Goal: Task Accomplishment & Management: Complete application form

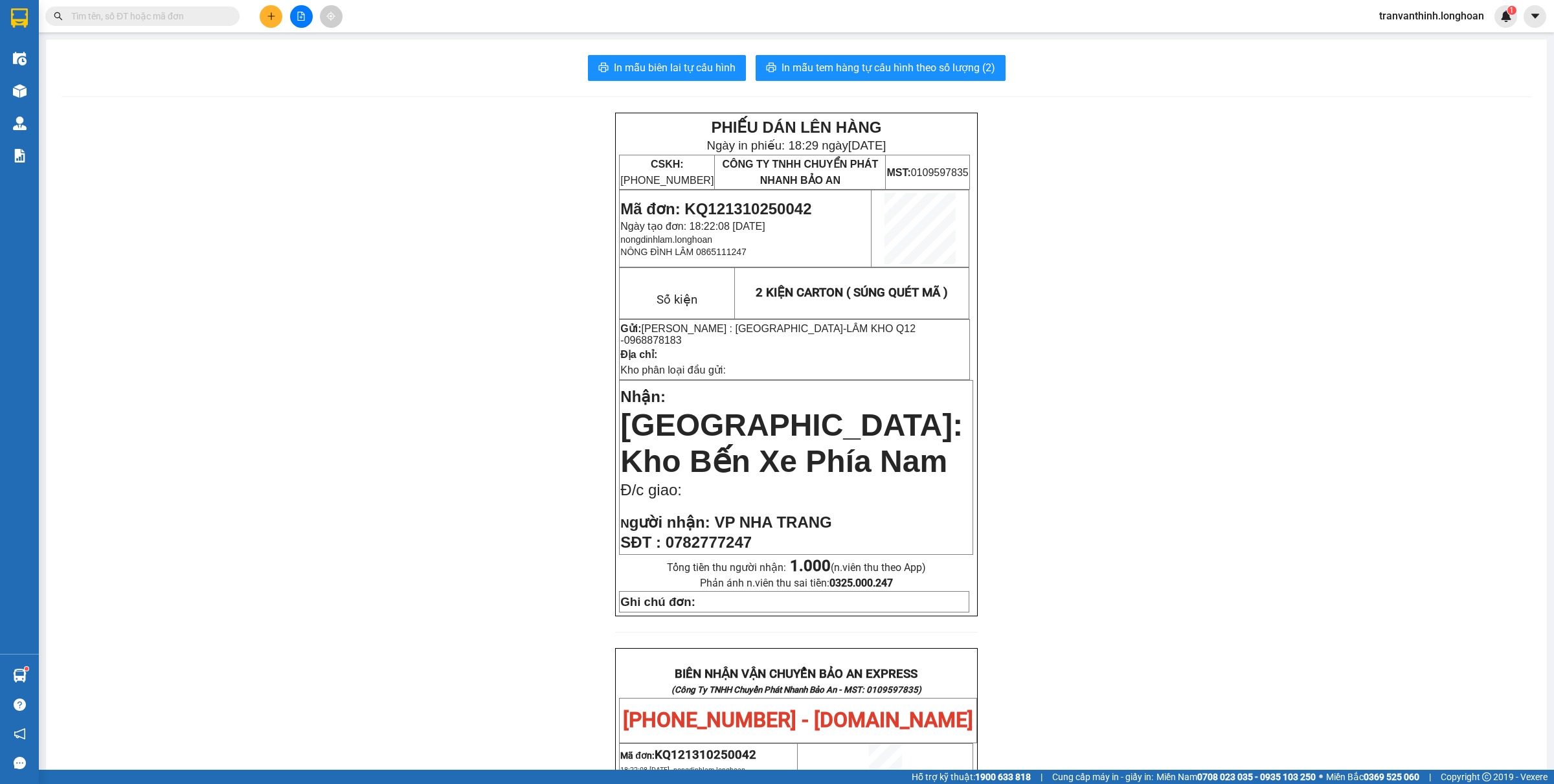
click at [466, 280] on div "PHIẾU DÁN LÊN HÀNG Ngày in phiếu: 18:29 ngày 13-10-2025 CSKH: 1900.06.88.33 CÔN…" at bounding box center [796, 733] width 1470 height 1241
click at [331, 227] on div "PHIẾU DÁN LÊN HÀNG Ngày in phiếu: 18:29 ngày 13-10-2025 CSKH: 1900.06.88.33 CÔN…" at bounding box center [796, 733] width 1470 height 1241
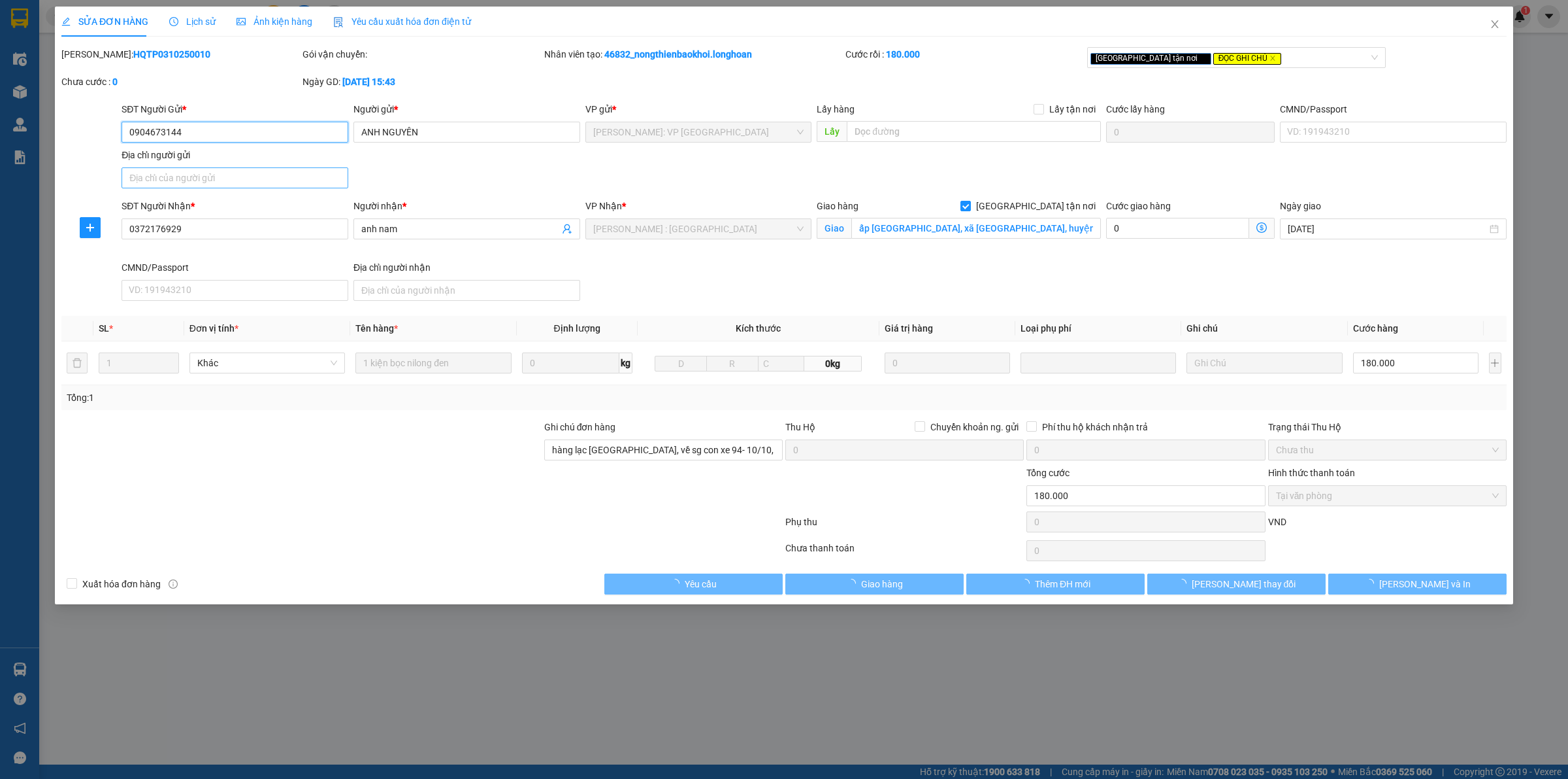
type input "0904673144"
type input "ANH NGUYÊN"
type input "0372176929"
type input "anh nam"
checkbox input "true"
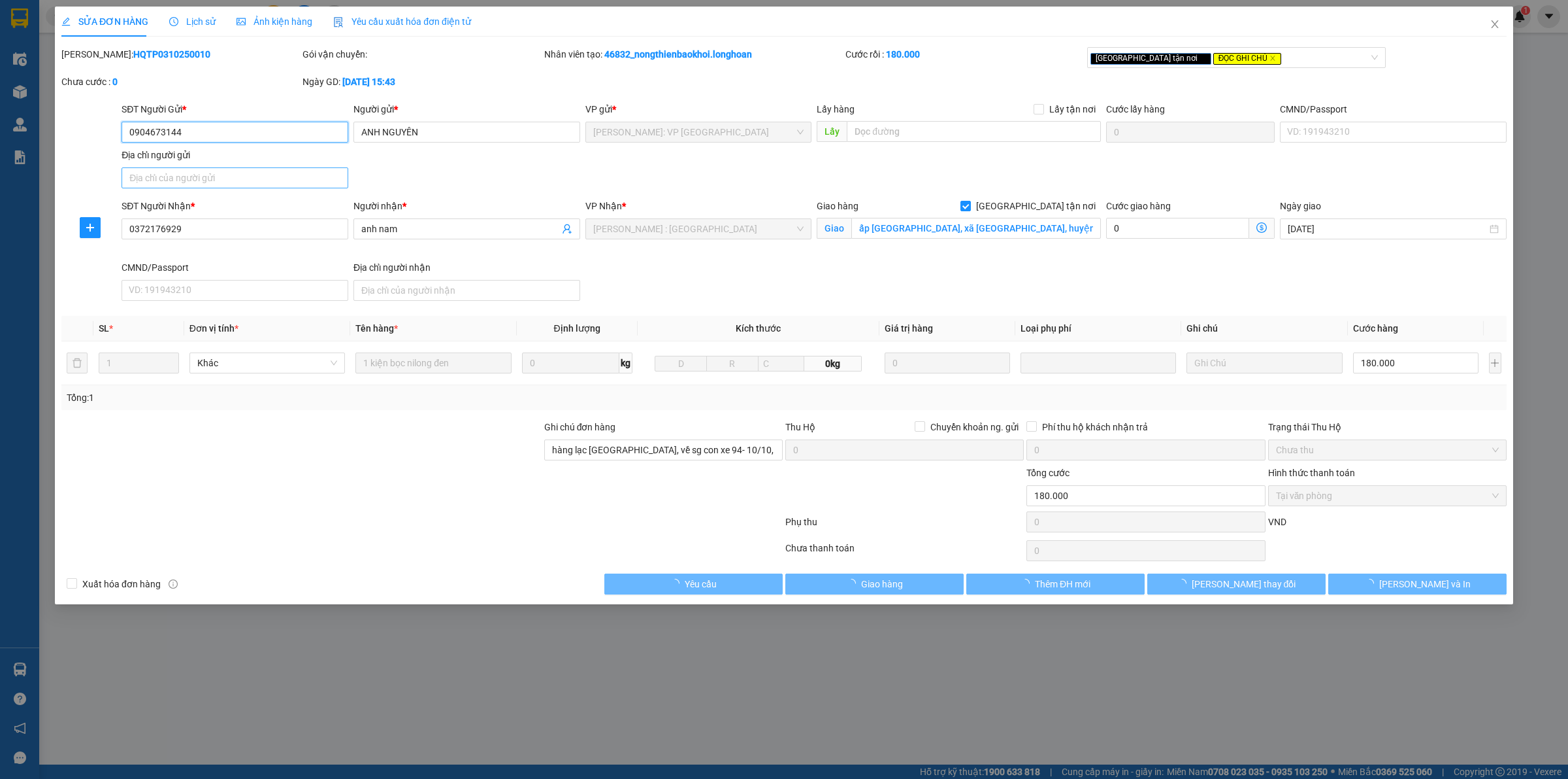
type input "ấp [GEOGRAPHIC_DATA], xã [GEOGRAPHIC_DATA], huyện [GEOGRAPHIC_DATA], [GEOGRAPHI…"
type input "hàng lạc hà nội, về sg con xe 94- 10/10, về đến a giao luôn nhé"
type input "0"
type input "180.000"
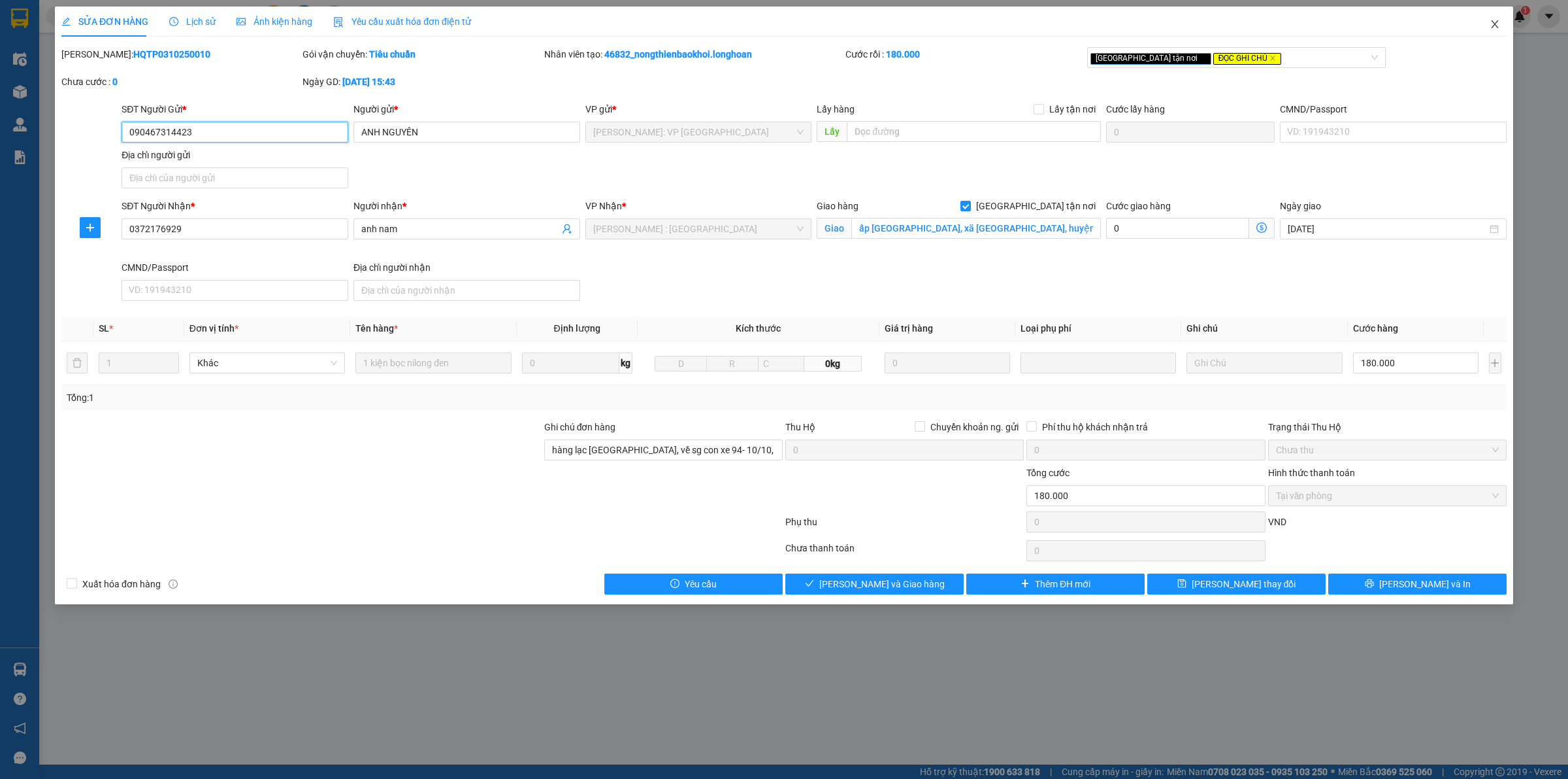
type input "090467314423"
click at [1493, 22] on icon "close" at bounding box center [1495, 23] width 8 height 8
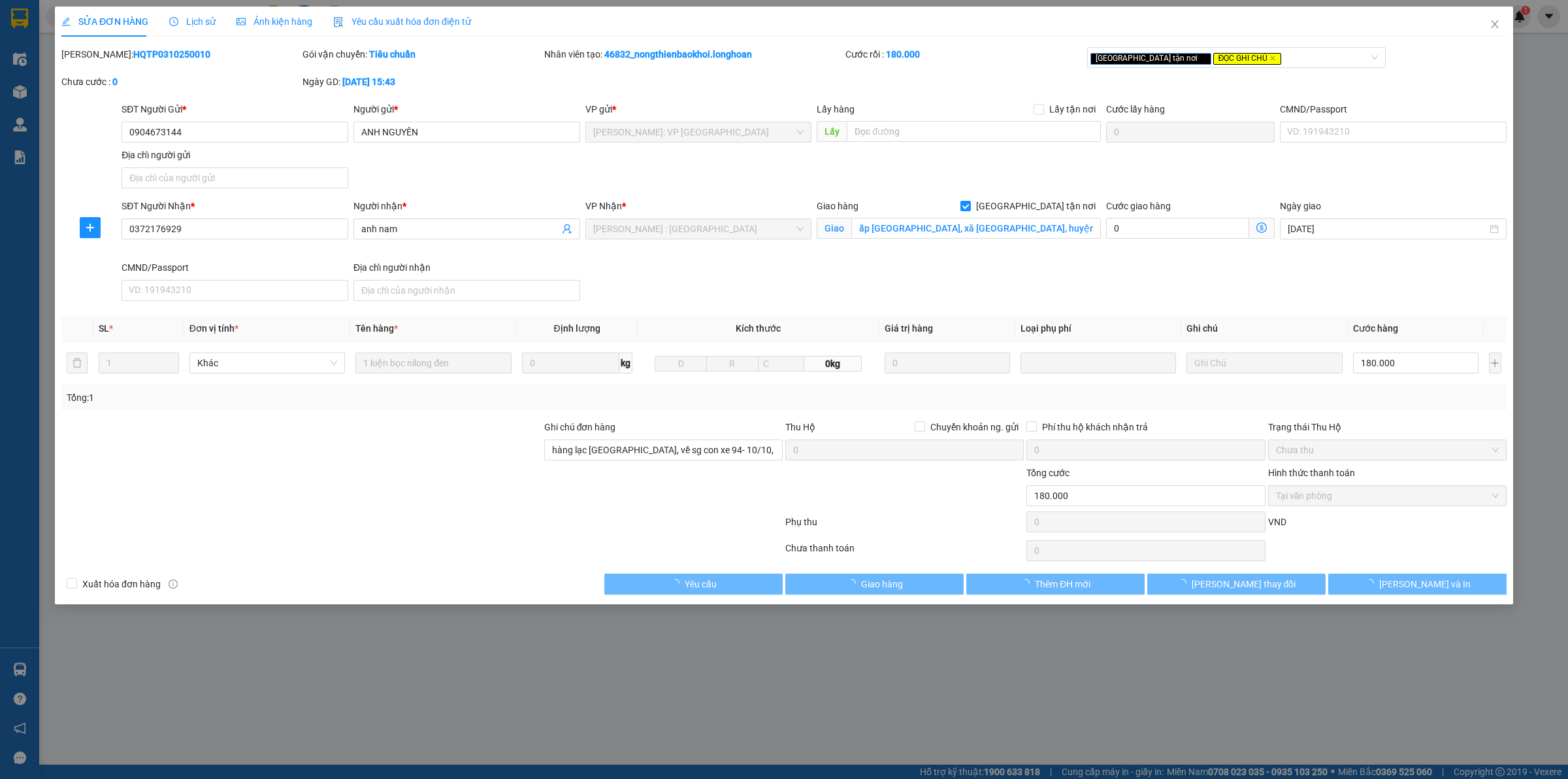
type input "0904673144"
type input "ANH NGUYÊN"
type input "0372176929"
type input "anh nam"
checkbox input "true"
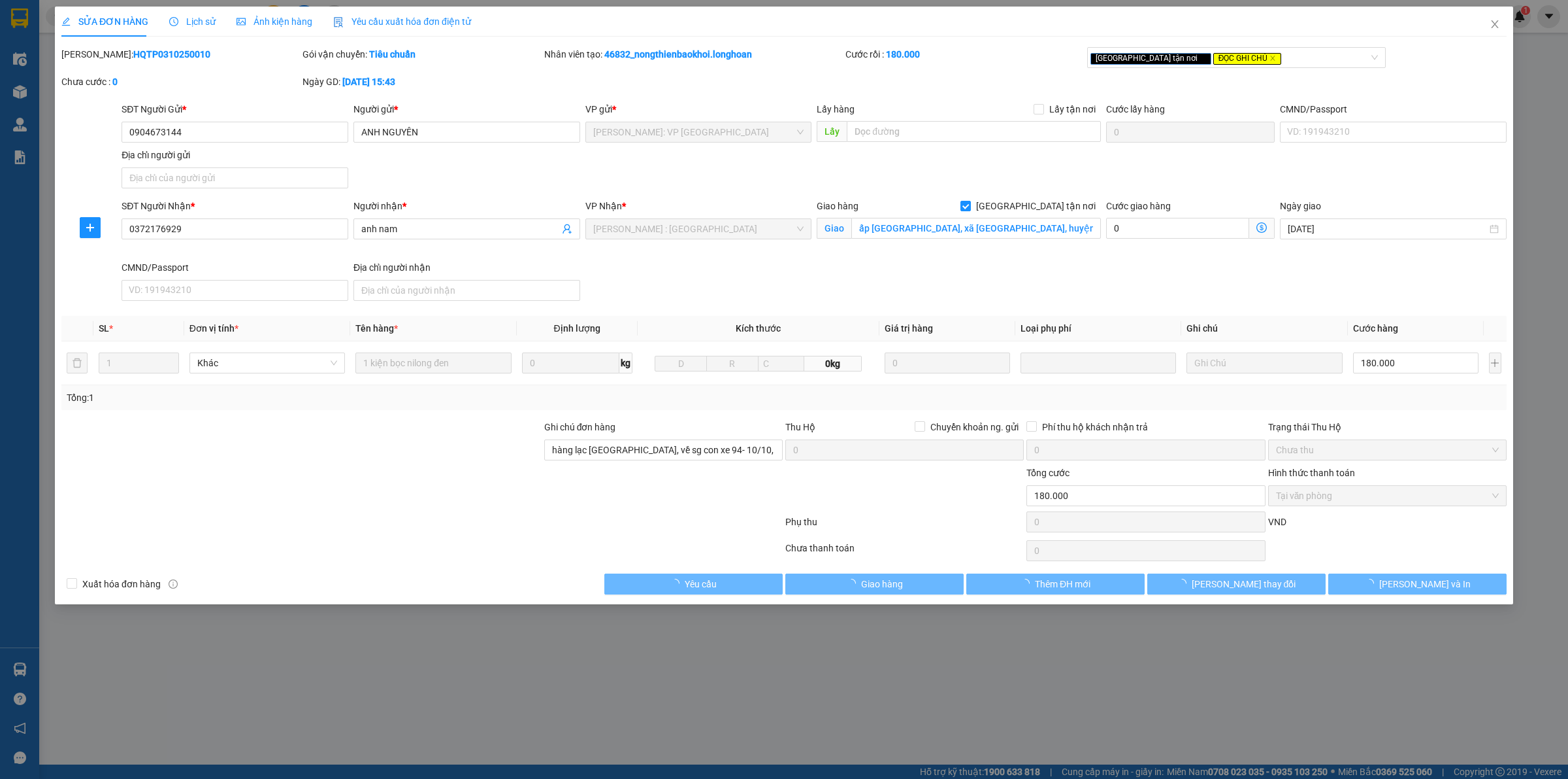
type input "ấp hố môn, xã long nguyên, huyện bàu bàng, bình dương"
type input "hàng lạc hà nội, về sg con xe 94- 10/10, về đến a giao luôn nhé"
type input "0"
type input "180.000"
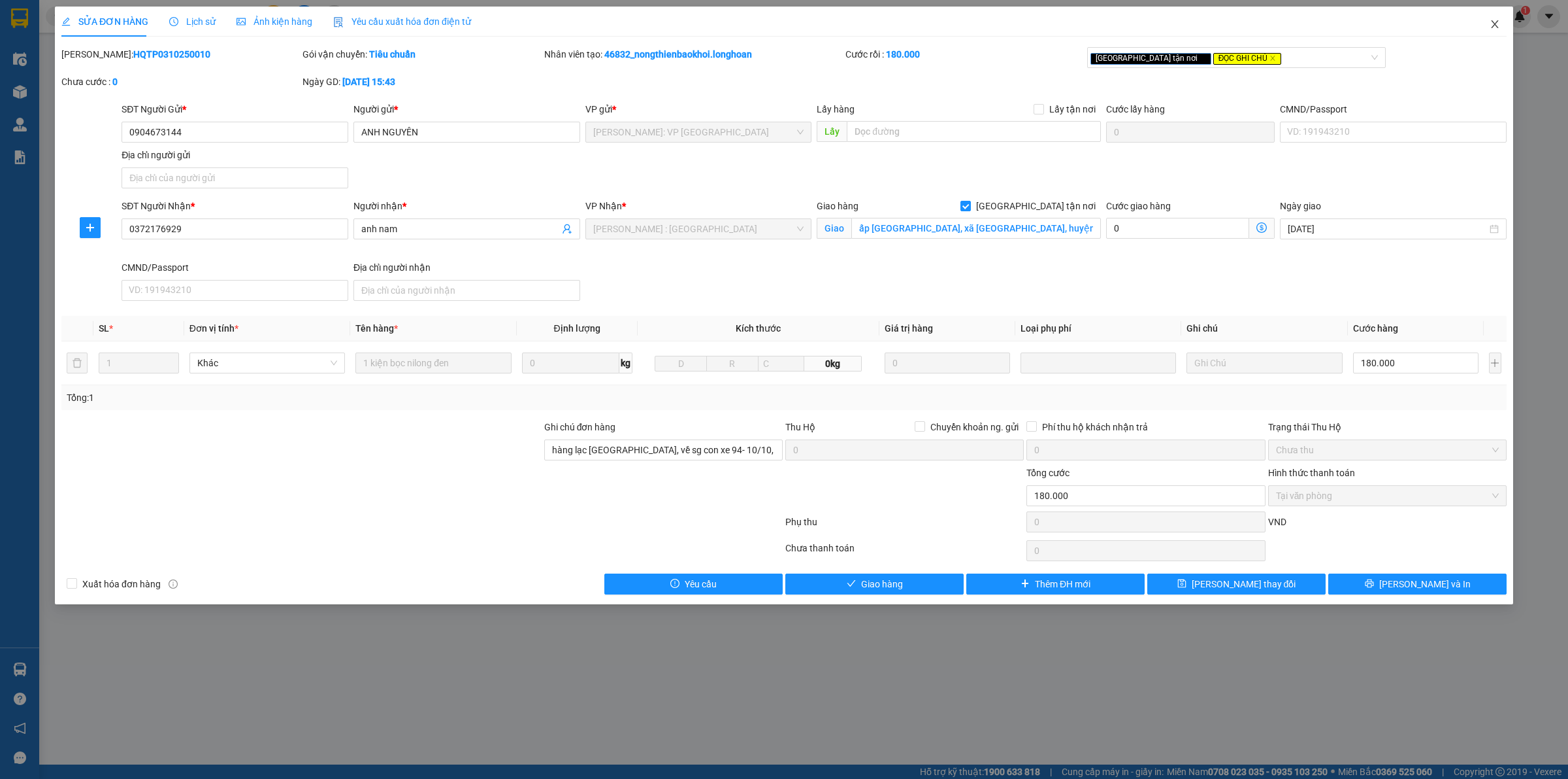
click at [1498, 21] on icon "close" at bounding box center [1495, 23] width 8 height 8
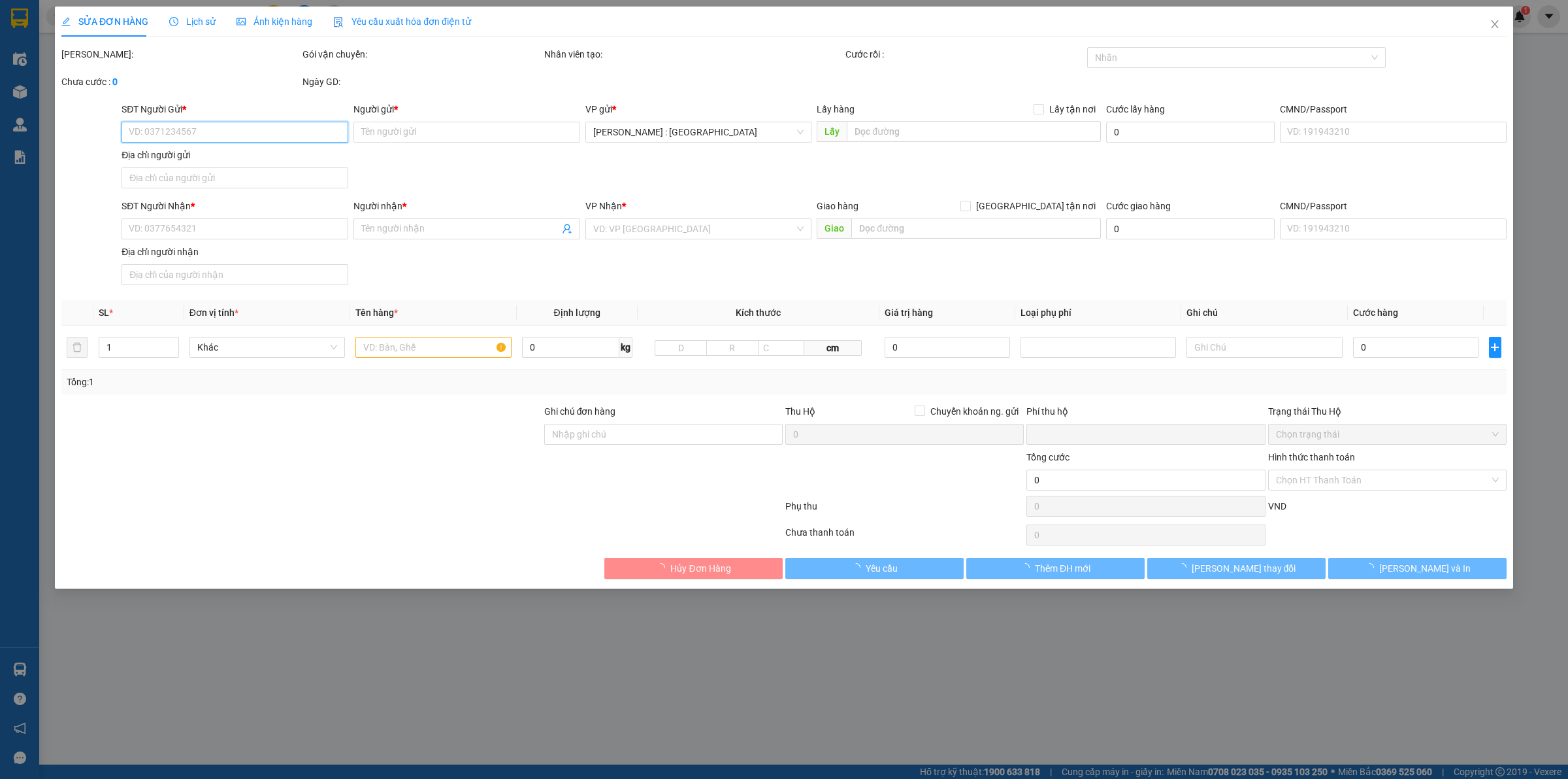
type input "0904673144"
type input "ANH NGUYÊN"
type input "0372176929"
type input "anh nam"
checkbox input "true"
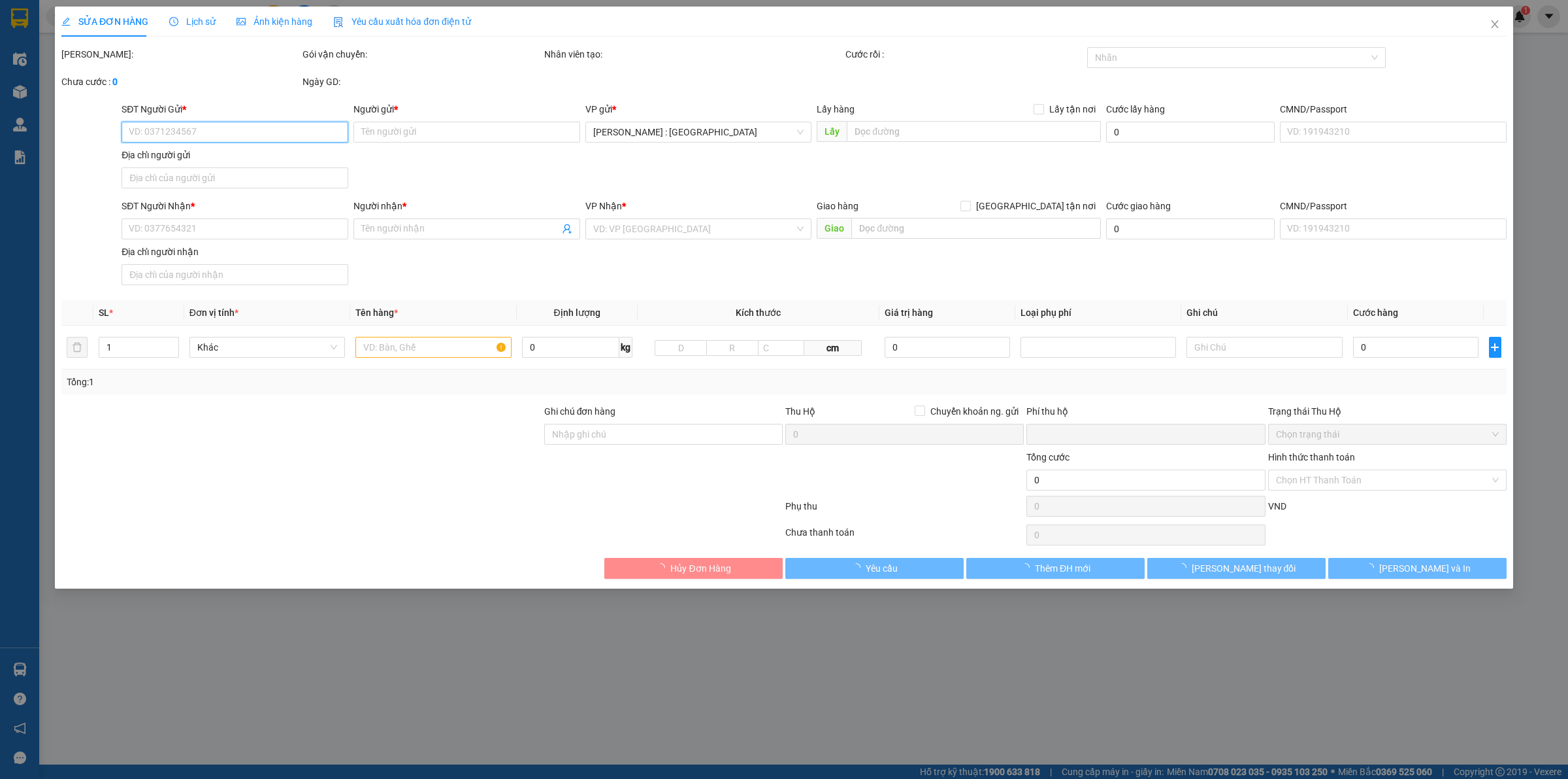
type input "ấp hố môn, xã long nguyên, huyện bàu bàng, bình dương"
type input "hàng lạc hà nội, về sg con xe 94- 10/10, về đến a giao luôn nhé"
type input "0"
type input "180.000"
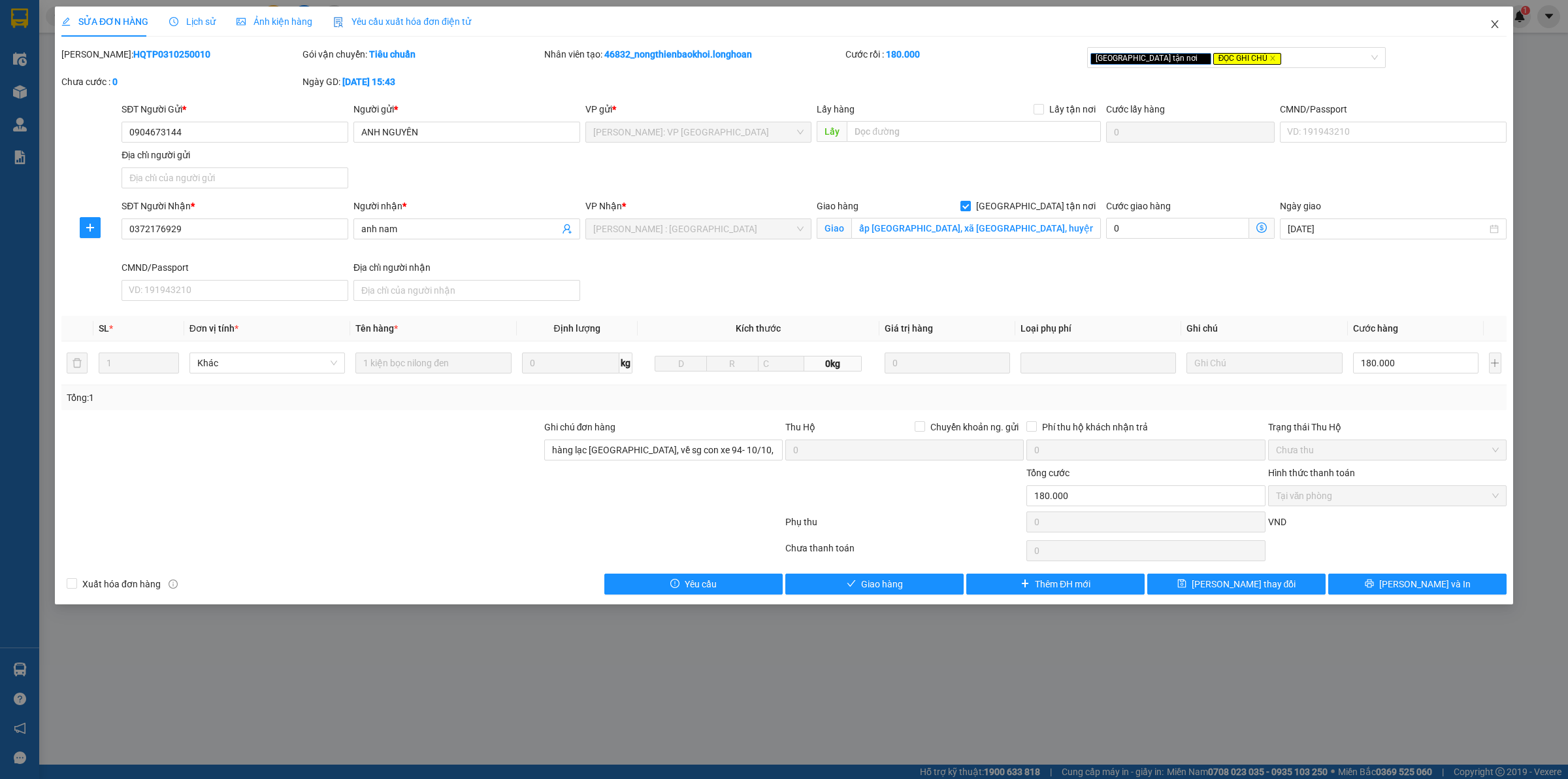
click at [1495, 22] on icon "close" at bounding box center [1495, 24] width 11 height 11
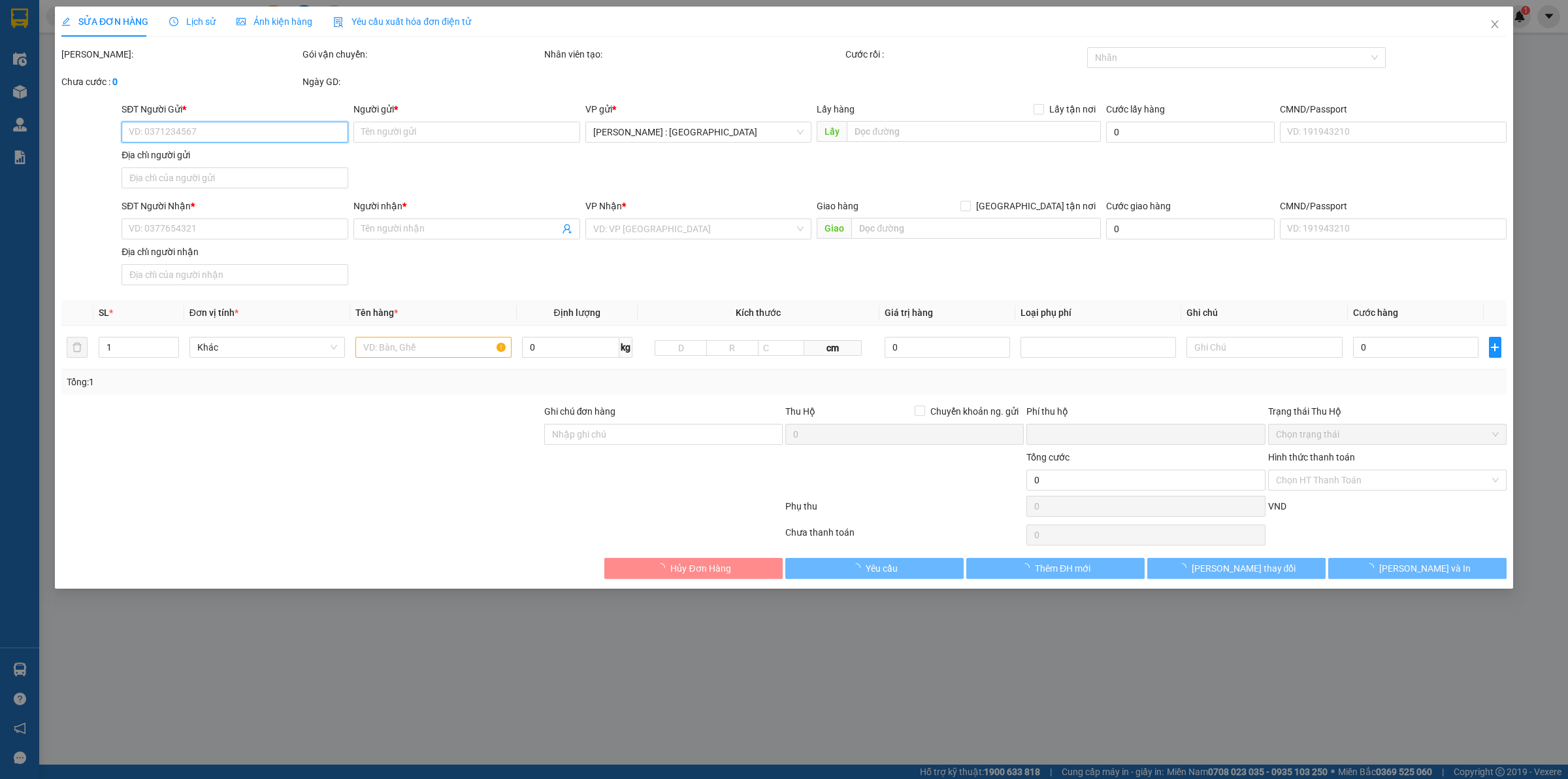
type input "0904673144"
type input "ANH NGUYÊN"
type input "0372176929"
type input "anh nam"
checkbox input "true"
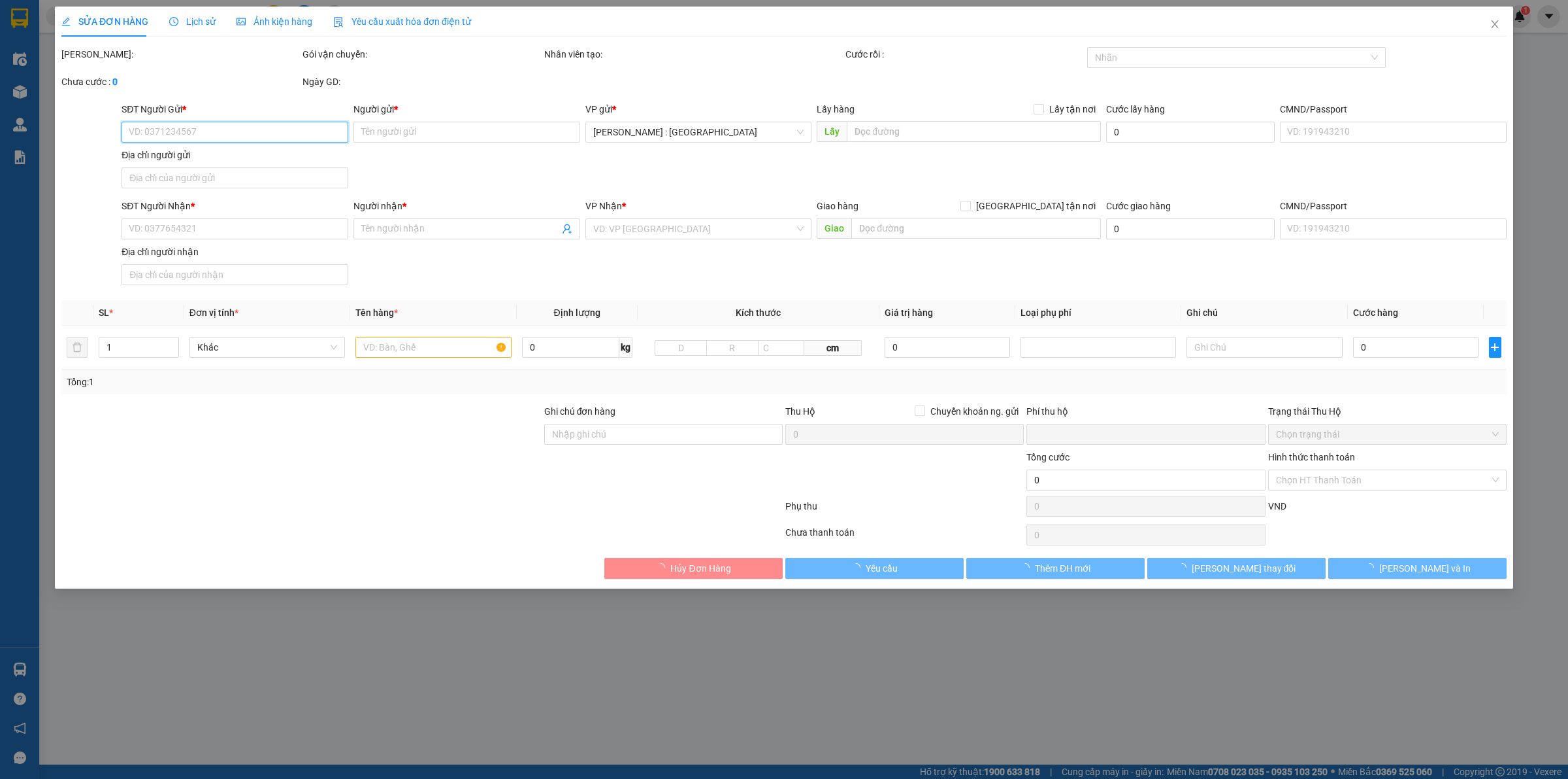
type input "ấp [GEOGRAPHIC_DATA], xã [GEOGRAPHIC_DATA], huyện [GEOGRAPHIC_DATA], [GEOGRAPHI…"
type input "hàng lạc hà nội, về sg con xe 94- 10/10, về đến a giao luôn nhé"
type input "0"
type input "180.000"
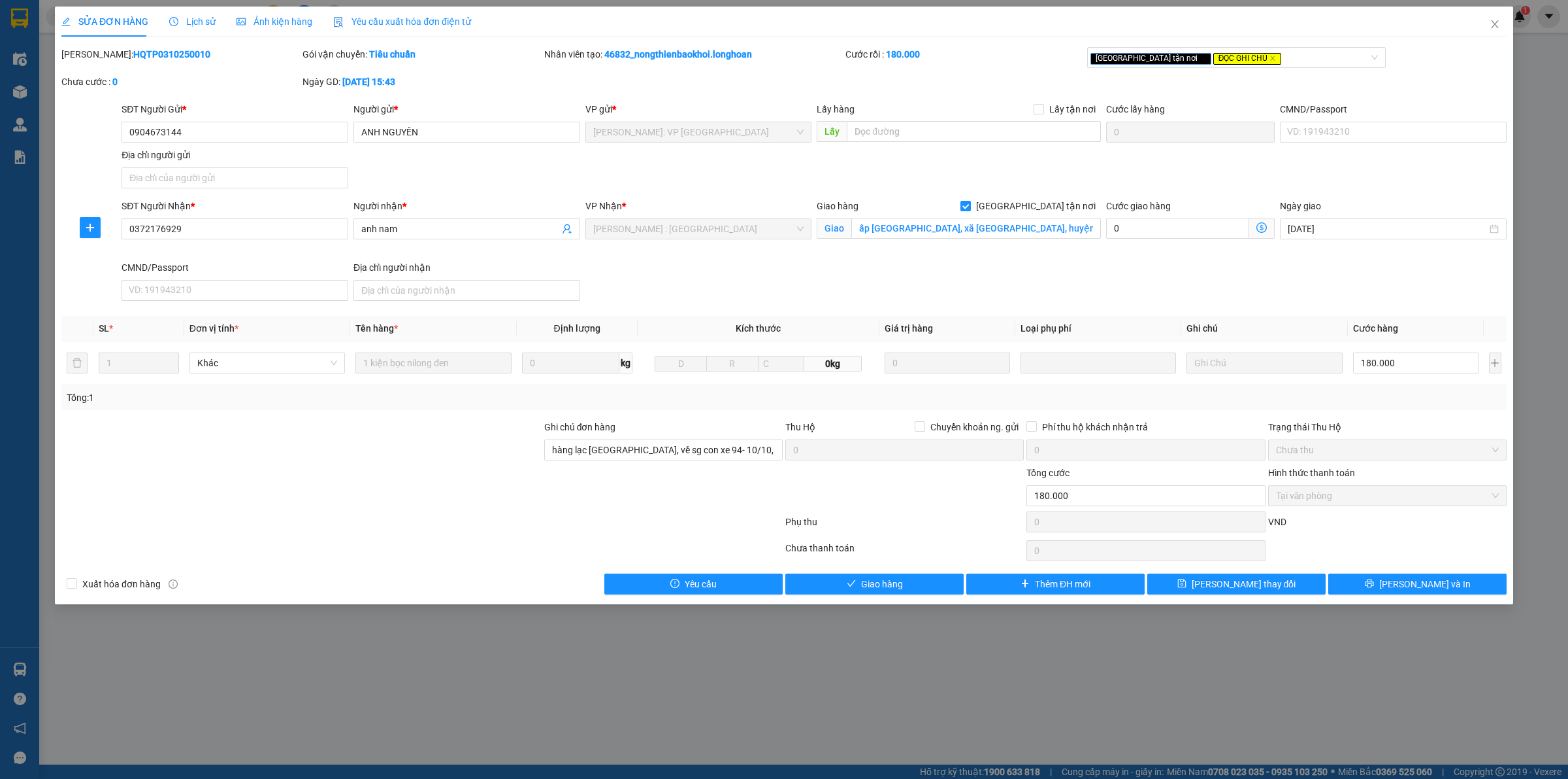
click at [821, 678] on div "SỬA ĐƠN HÀNG Lịch sử Ảnh kiện hàng Yêu cầu xuất hóa đơn điện tử Total Paid Fee …" at bounding box center [784, 389] width 1568 height 779
click at [1288, 580] on button "Lưu thay đổi" at bounding box center [1237, 584] width 179 height 21
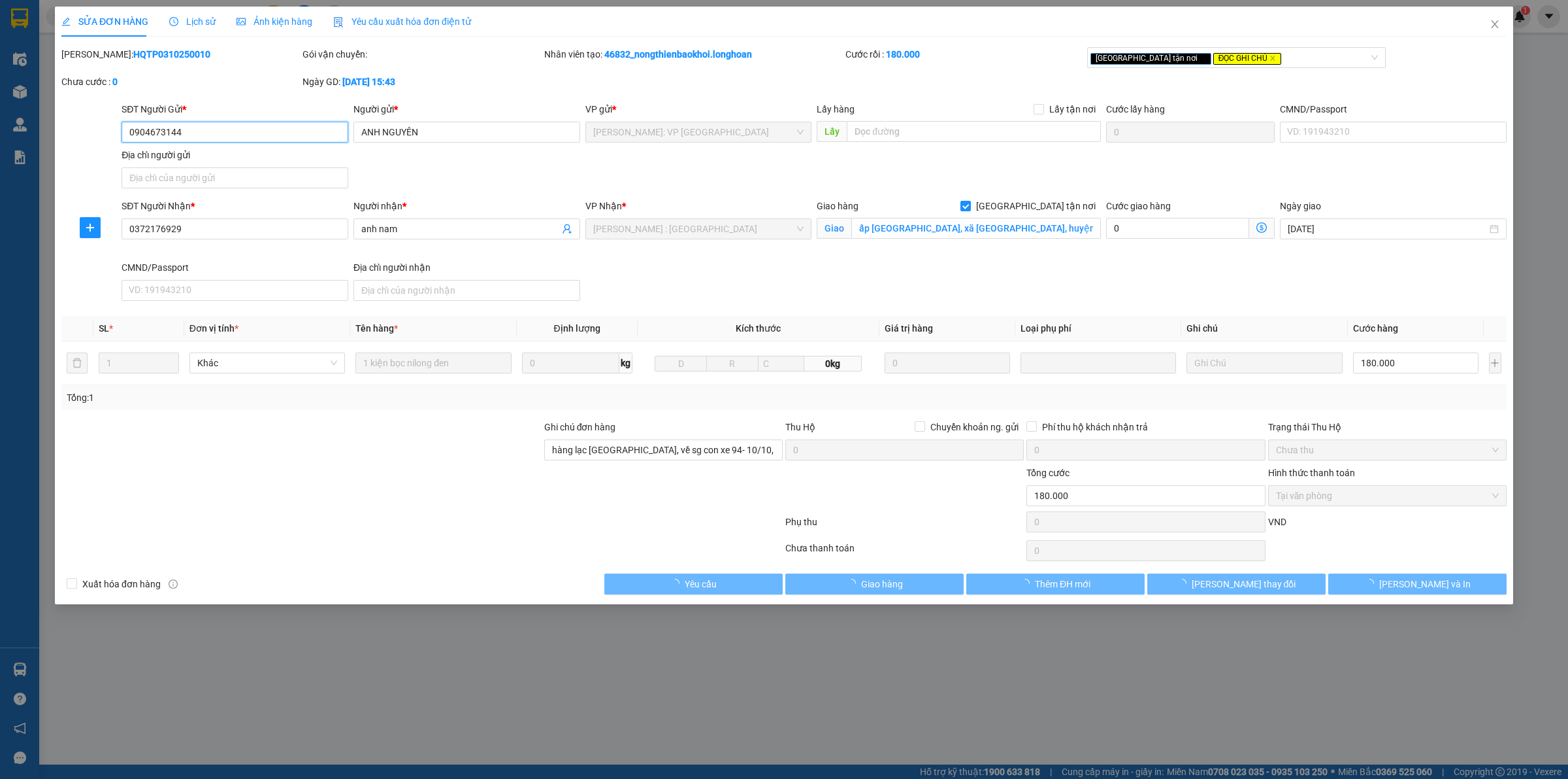
type input "0904673144"
type input "ANH NGUYÊN"
type input "0372176929"
type input "anh nam"
checkbox input "true"
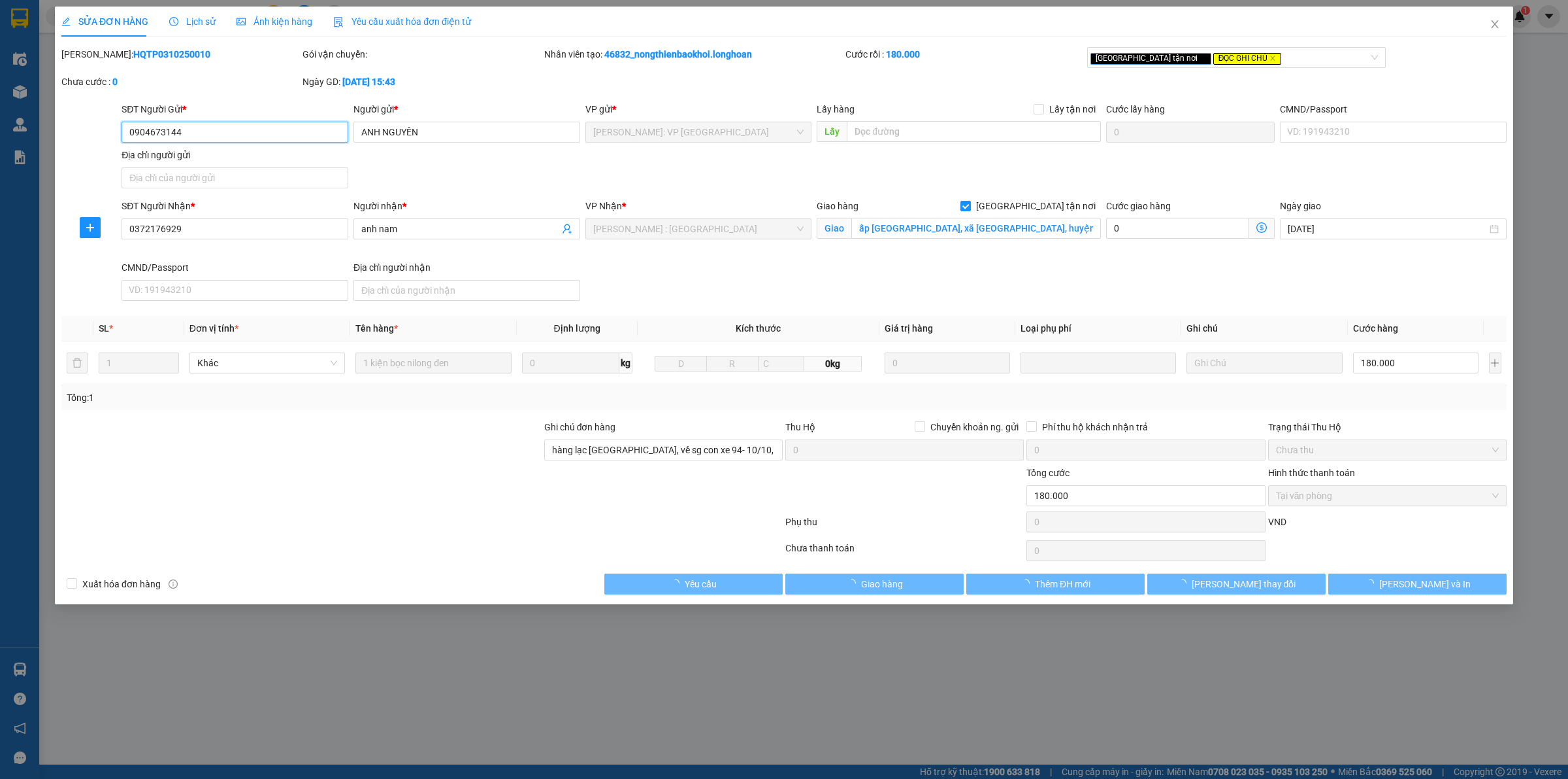
type input "ấp hố môn, xã long nguyên, huyện bàu bàng, bình dương"
type input "hàng lạc hà nội, về sg con xe 94- 10/10, về đến a giao luôn nhé"
type input "0"
type input "180.000"
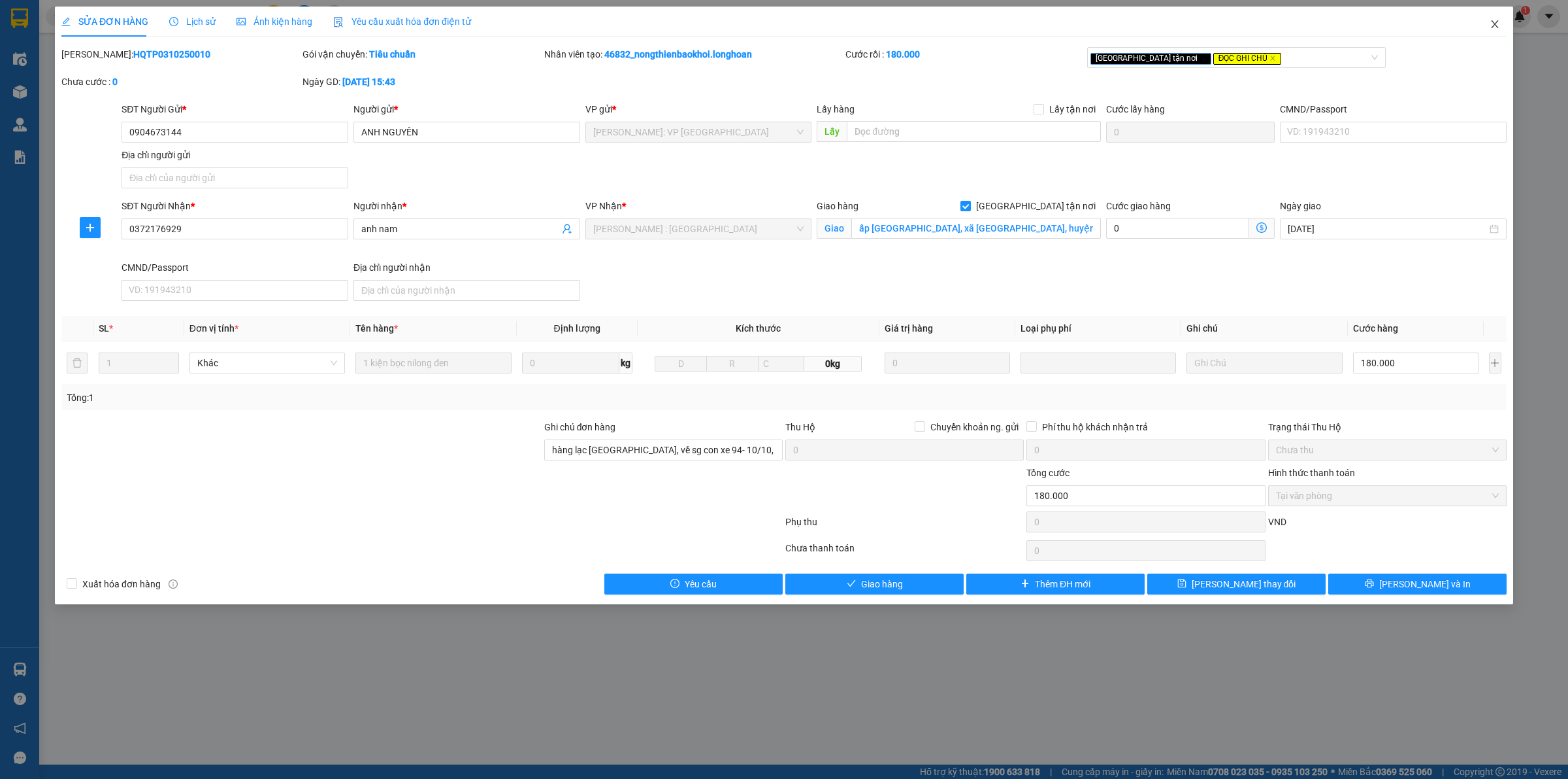
click at [1492, 20] on icon "close" at bounding box center [1495, 24] width 11 height 11
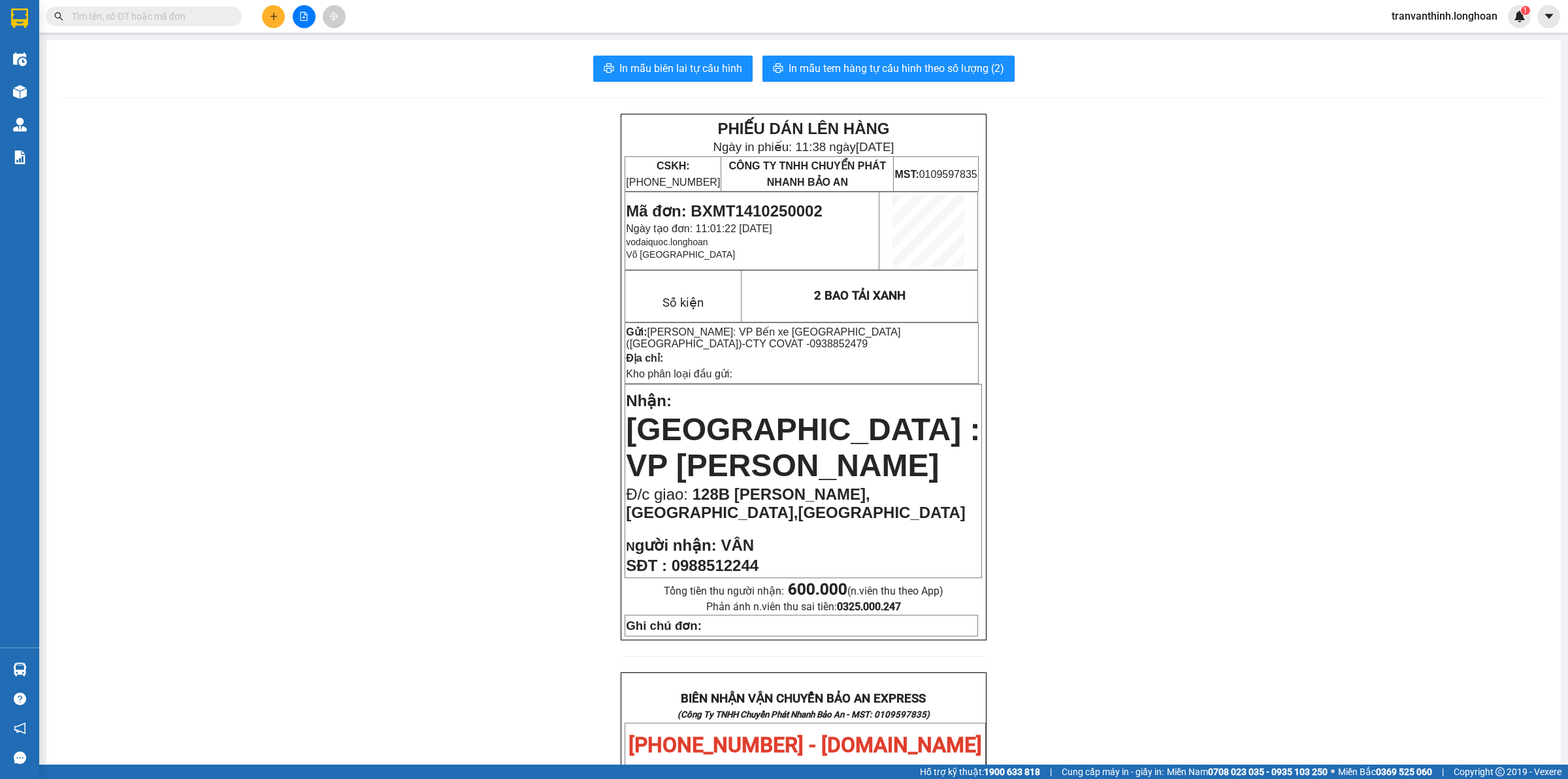
click at [1455, 21] on span "tranvanthinh.longhoan" at bounding box center [1444, 16] width 127 height 17
click at [1447, 40] on span "Đăng xuất" at bounding box center [1450, 40] width 101 height 14
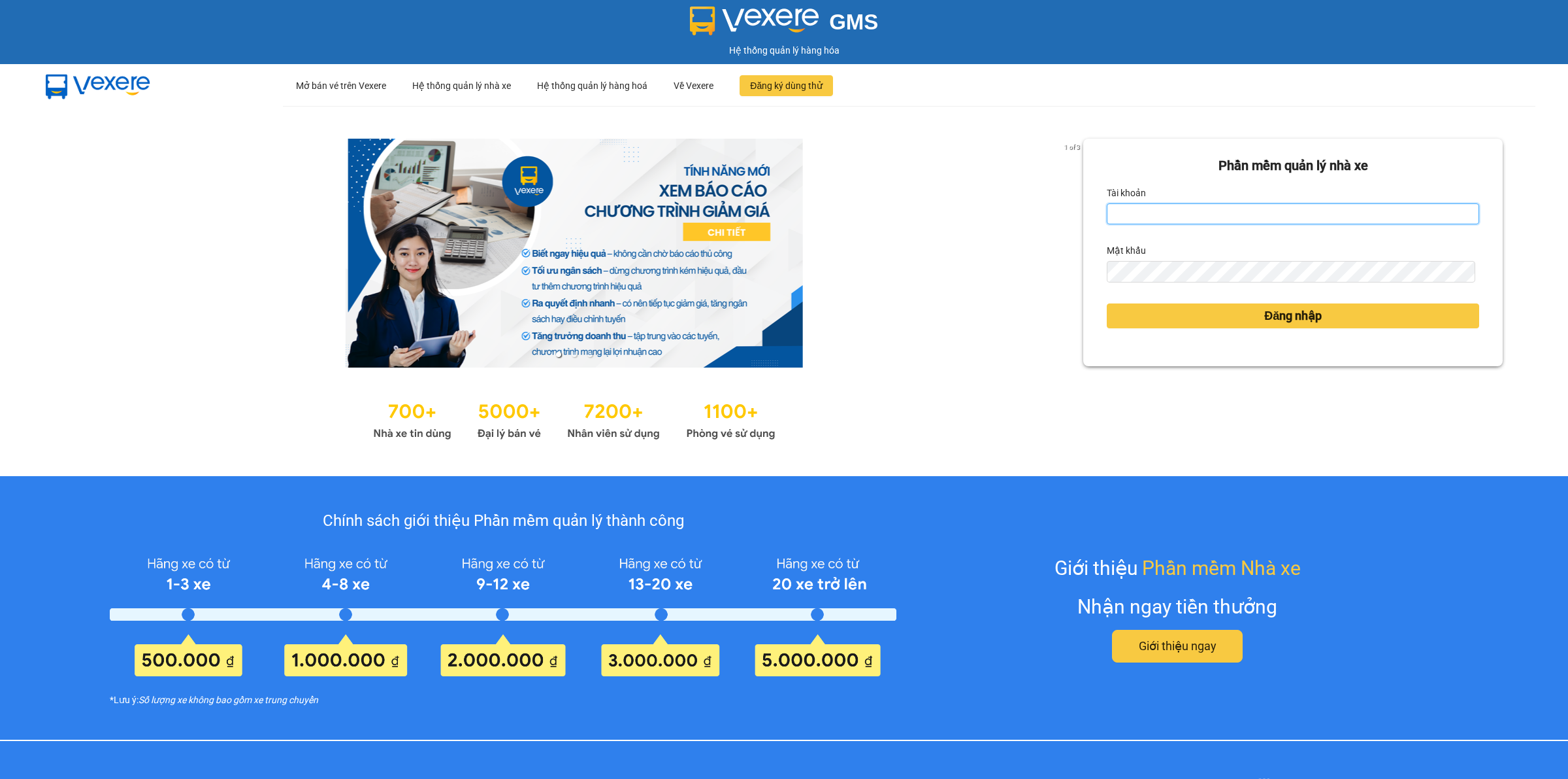
click at [1258, 210] on input "Tài khoản" at bounding box center [1293, 214] width 372 height 21
type input "phanthithanhthuytongdai.longhoan"
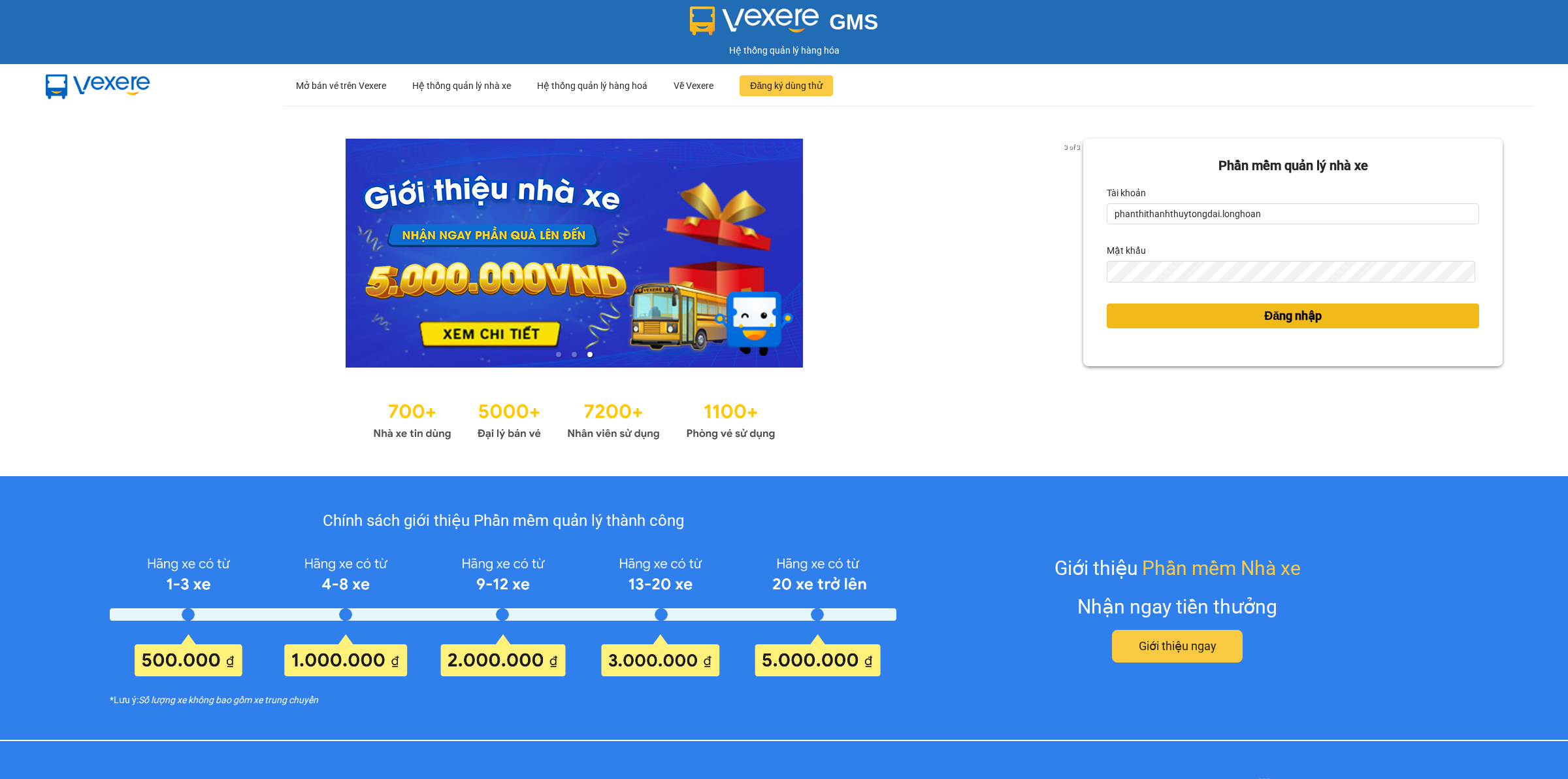
click at [1191, 308] on button "Đăng nhập" at bounding box center [1293, 316] width 372 height 25
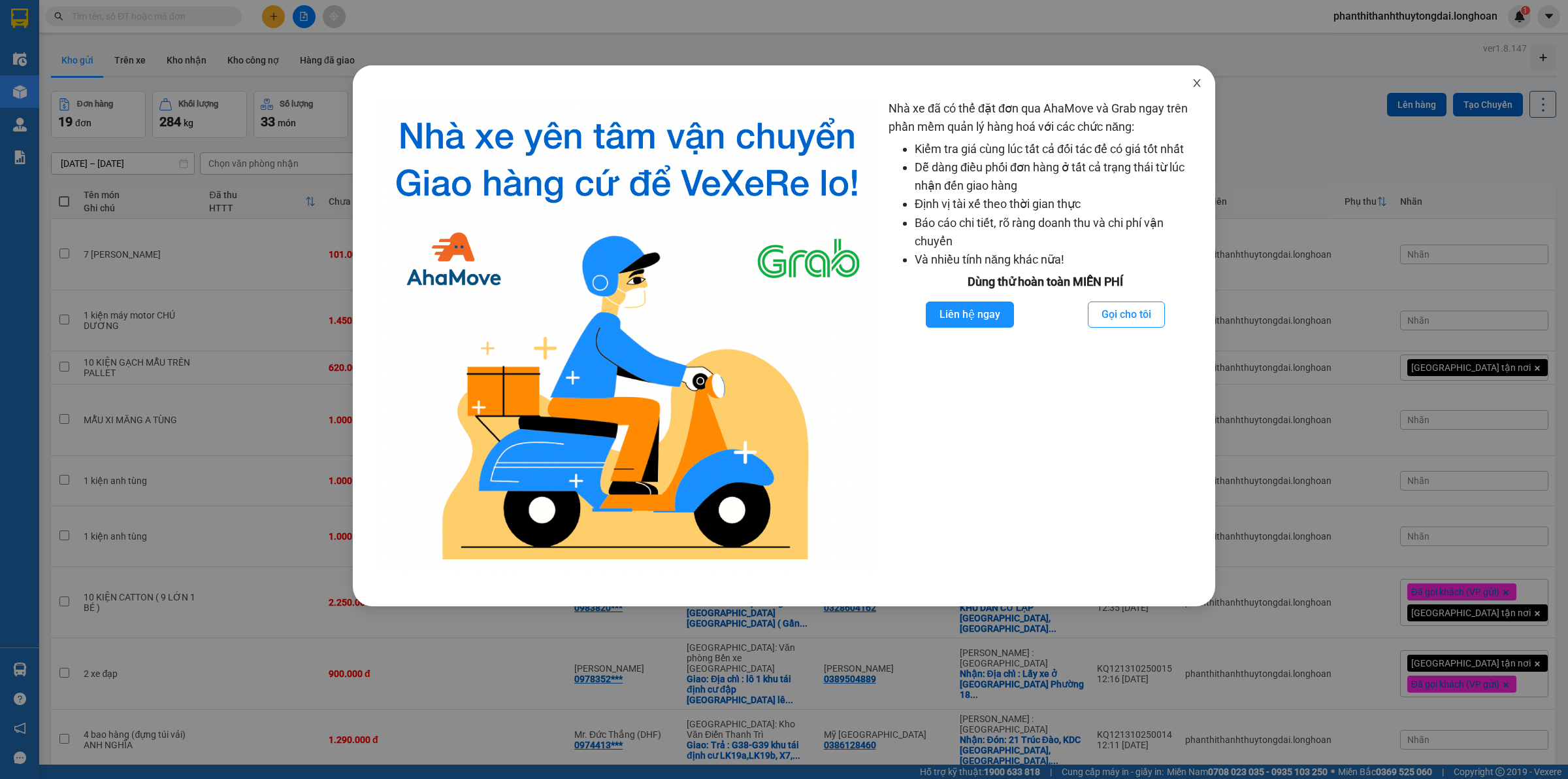
click at [1194, 73] on span "Close" at bounding box center [1197, 83] width 37 height 37
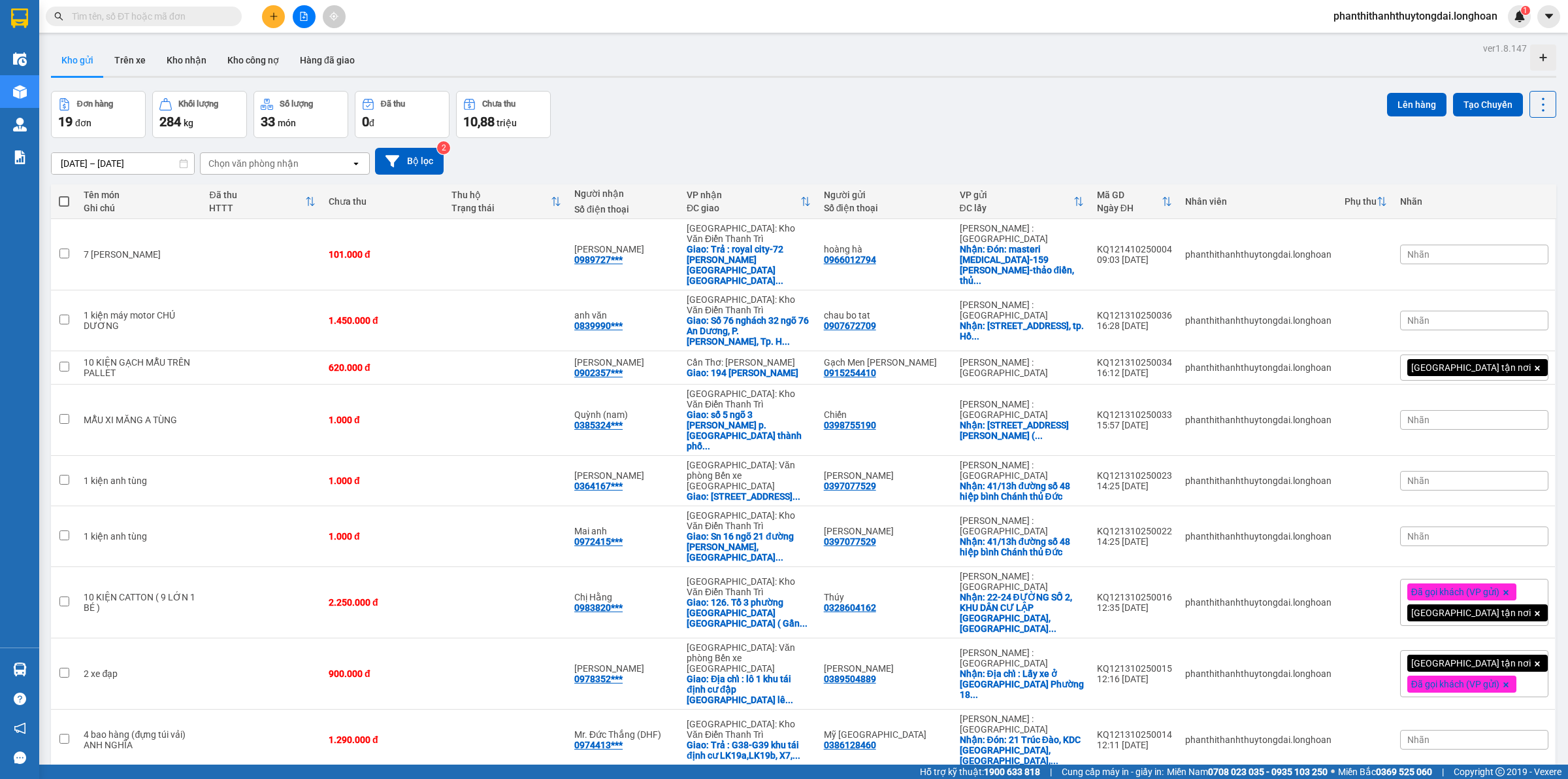
click at [155, 10] on input "text" at bounding box center [149, 16] width 154 height 14
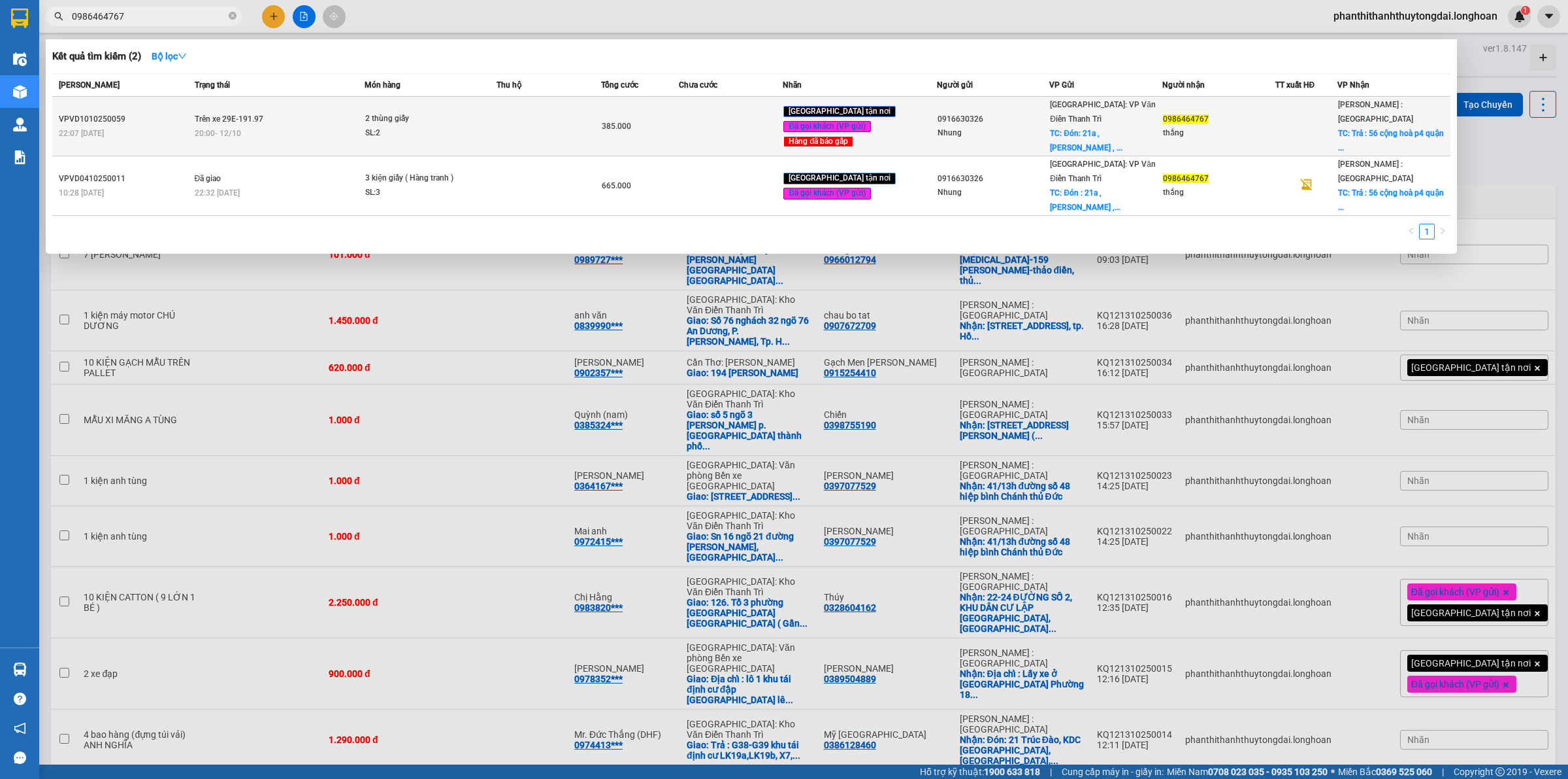
type input "0986464767"
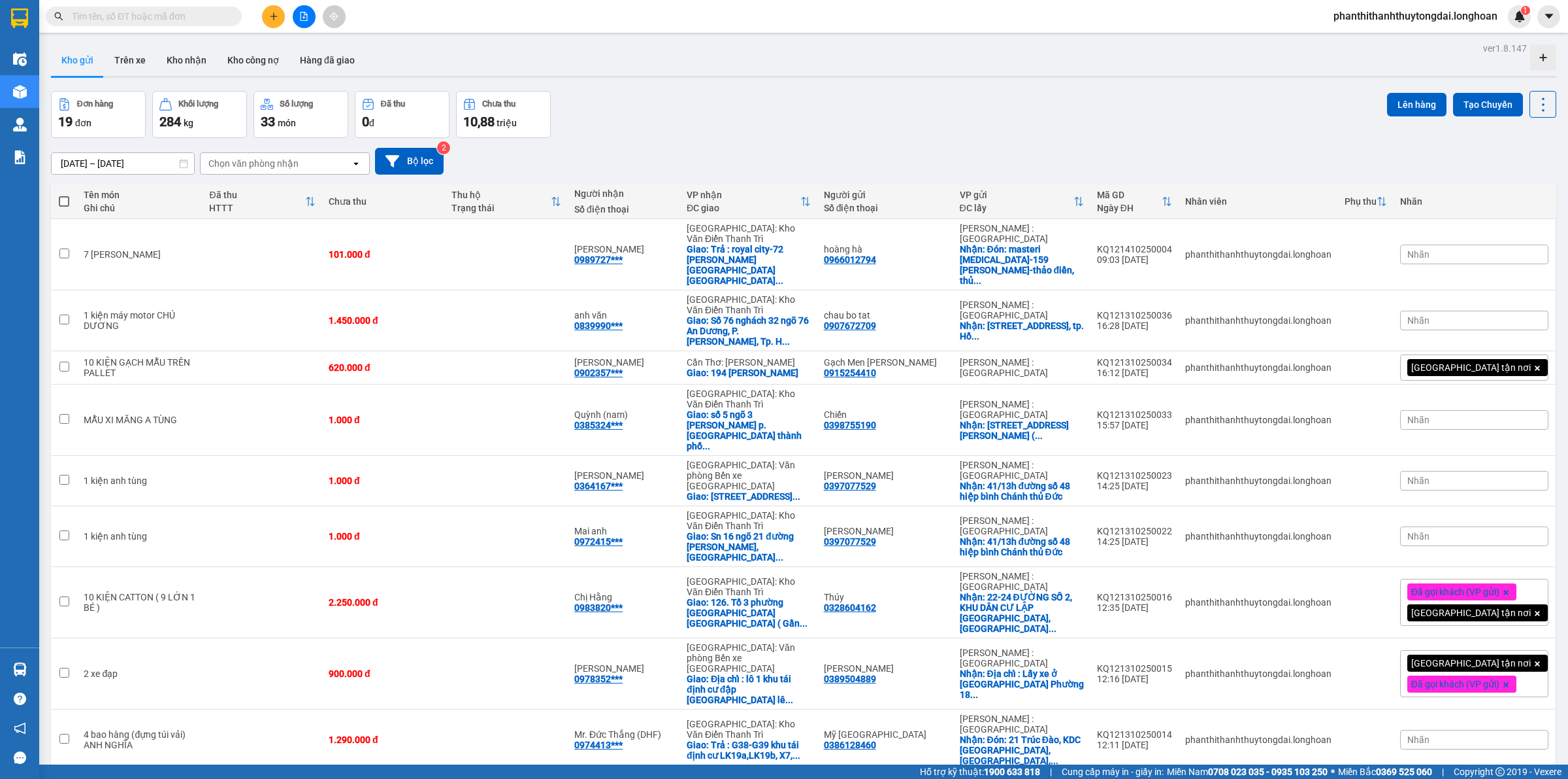
click at [142, 13] on input "text" at bounding box center [149, 16] width 154 height 14
click at [134, 19] on input "text" at bounding box center [149, 16] width 154 height 14
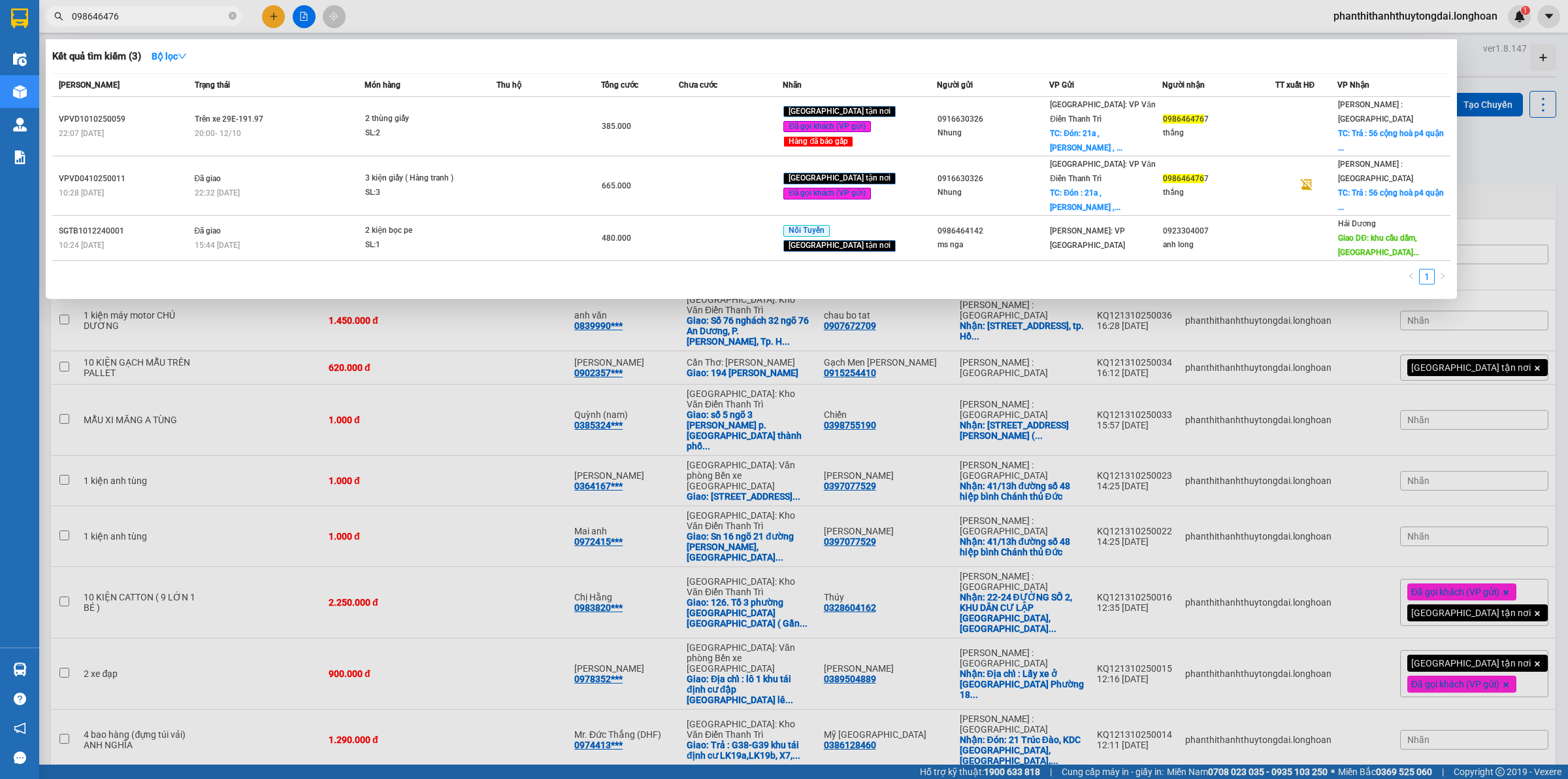
type input "0986464767"
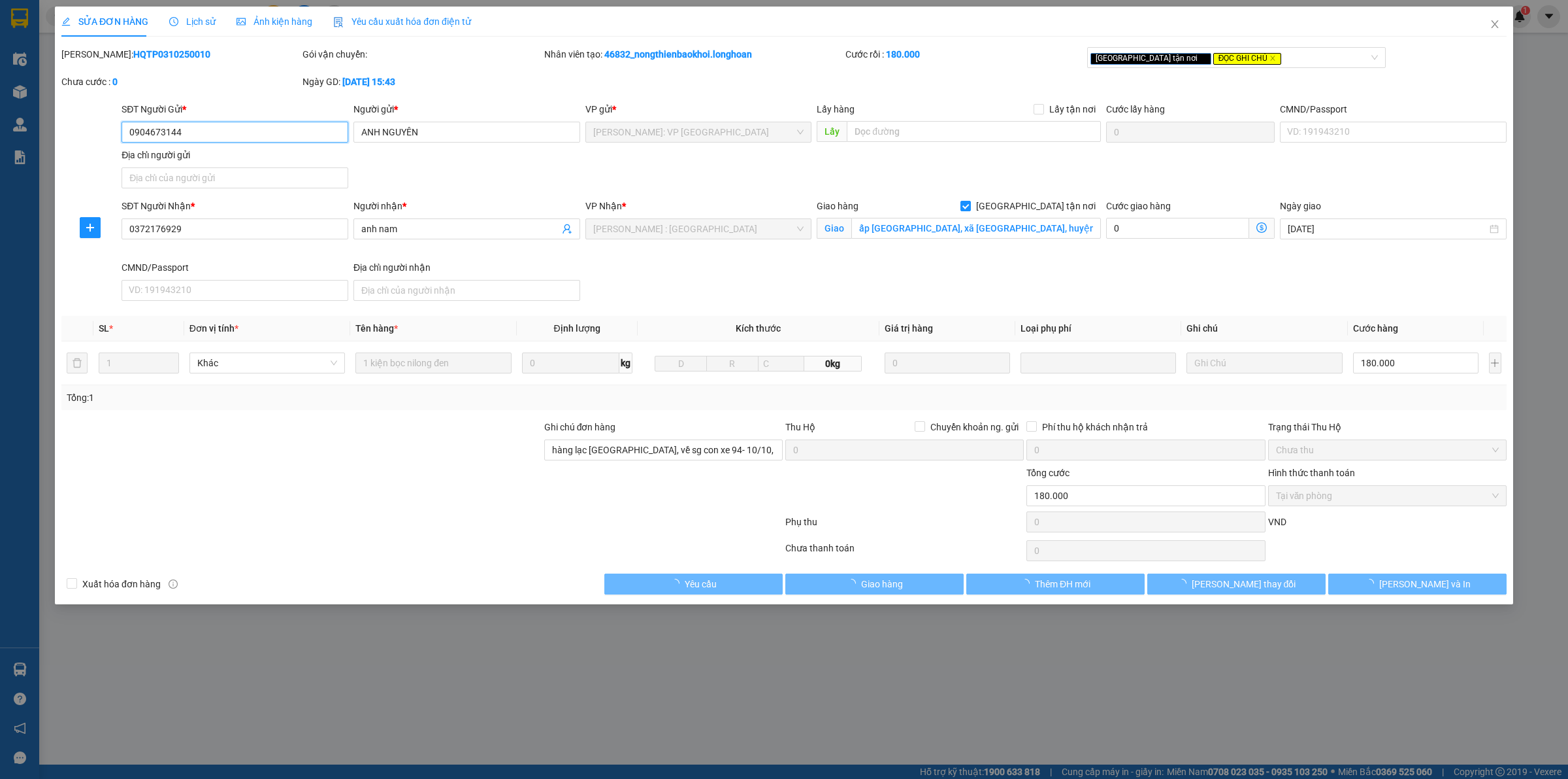
type input "0904673144"
type input "ANH NGUYÊN"
type input "0372176929"
type input "anh nam"
checkbox input "true"
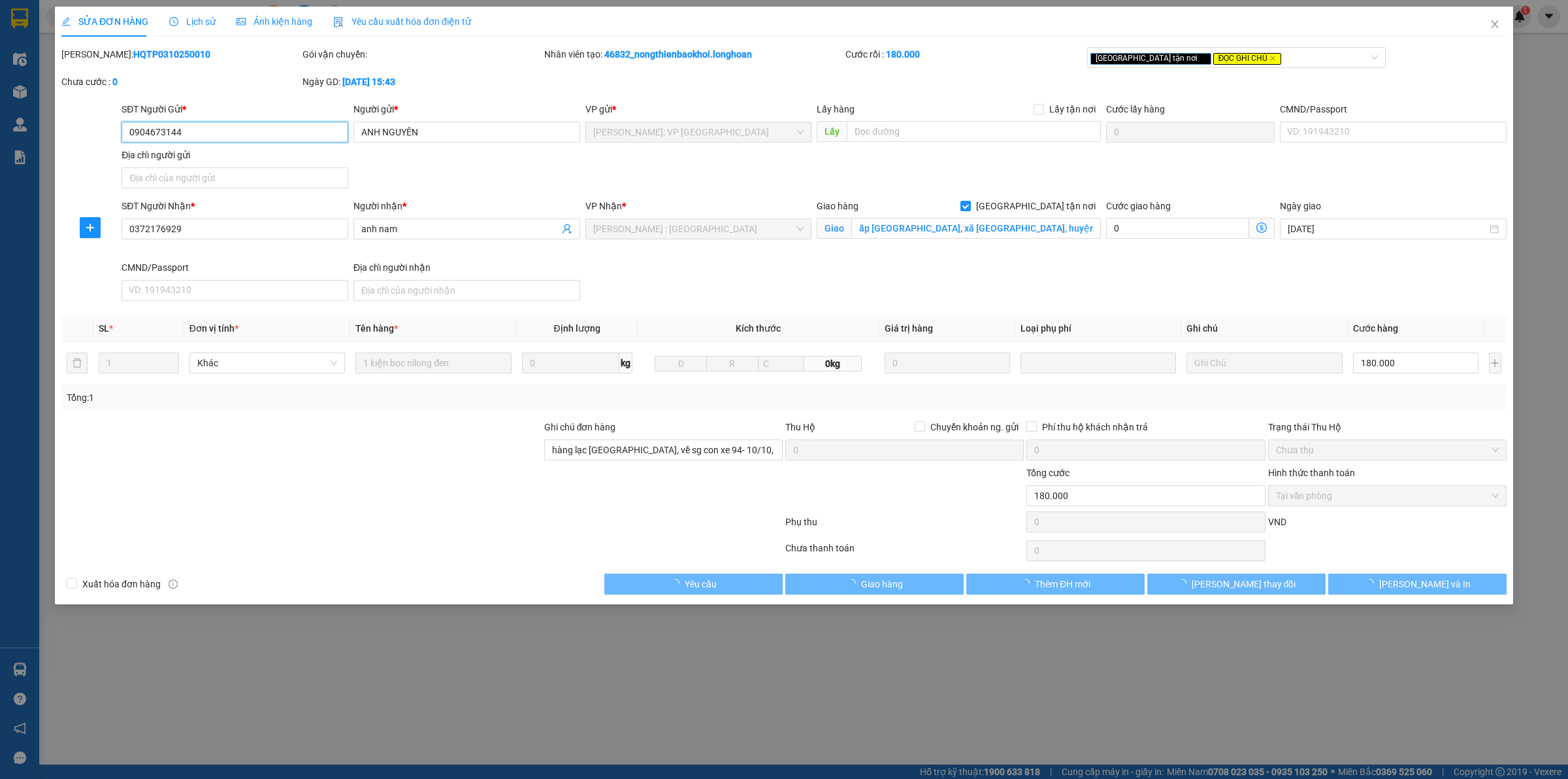
type input "ấp [GEOGRAPHIC_DATA], xã [GEOGRAPHIC_DATA], huyện [GEOGRAPHIC_DATA], [GEOGRAPHI…"
type input "hàng lạc [GEOGRAPHIC_DATA], về sg con xe 94- 10/10, về đến a giao luôn nhé"
type input "0"
type input "180.000"
